Goal: Find specific page/section: Find specific page/section

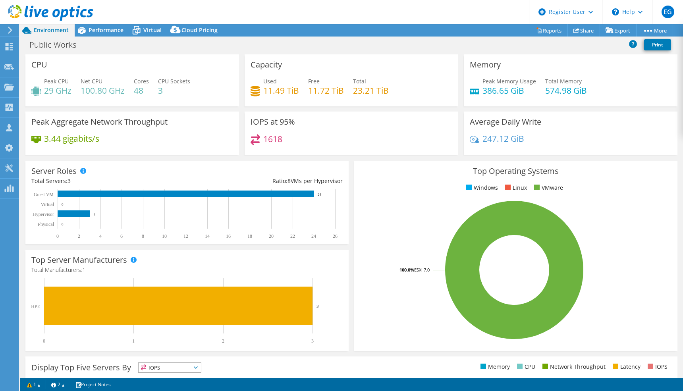
select select "USD"
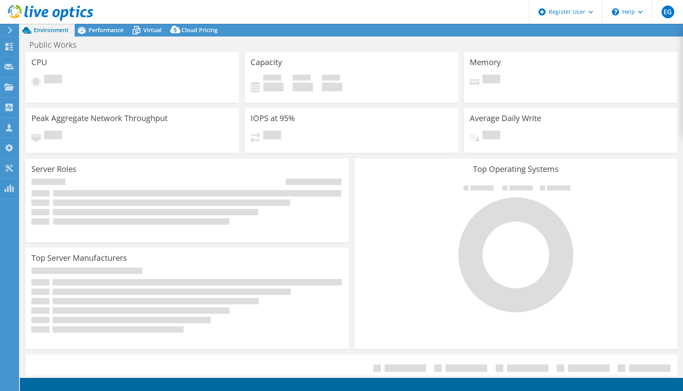
select select "USD"
